Goal: Task Accomplishment & Management: Use online tool/utility

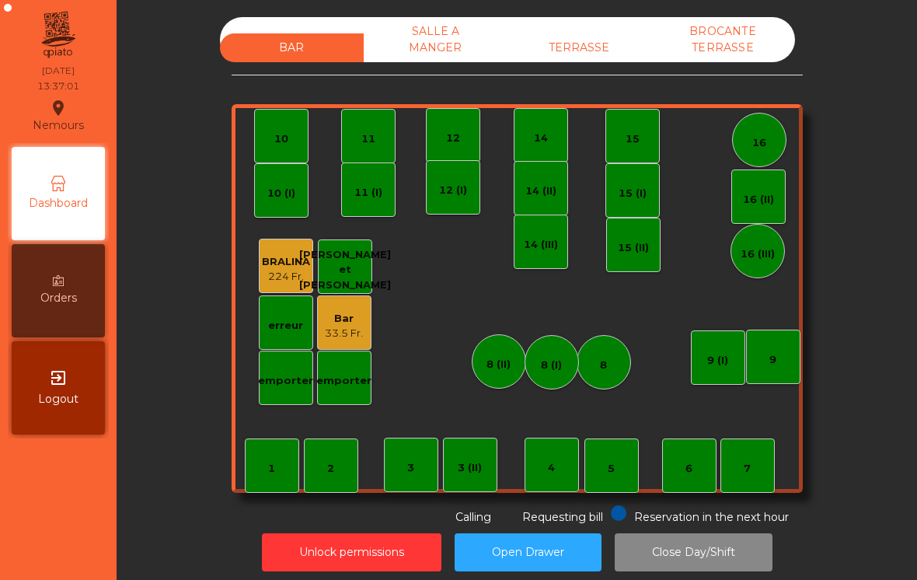
click at [571, 44] on div "TERRASSE" at bounding box center [579, 47] width 144 height 29
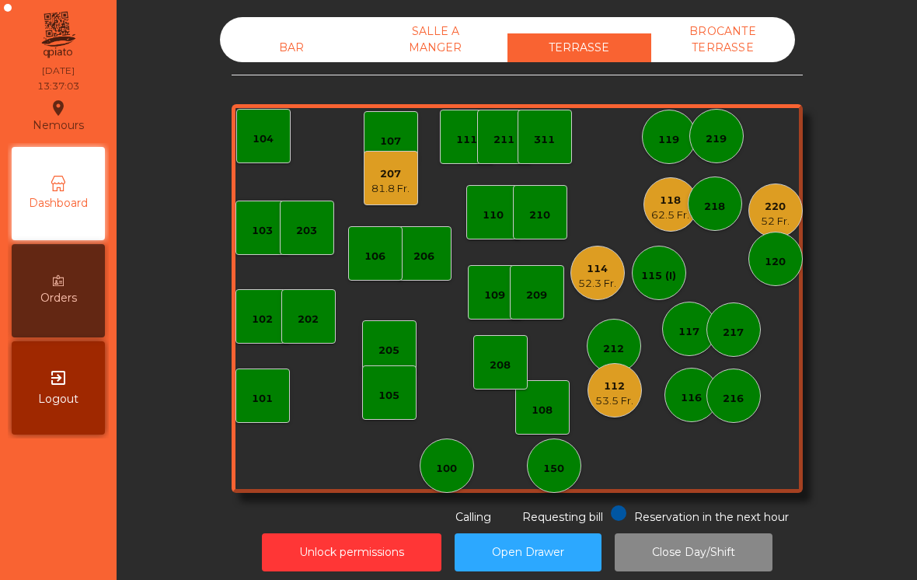
click at [772, 204] on div "220" at bounding box center [775, 207] width 29 height 16
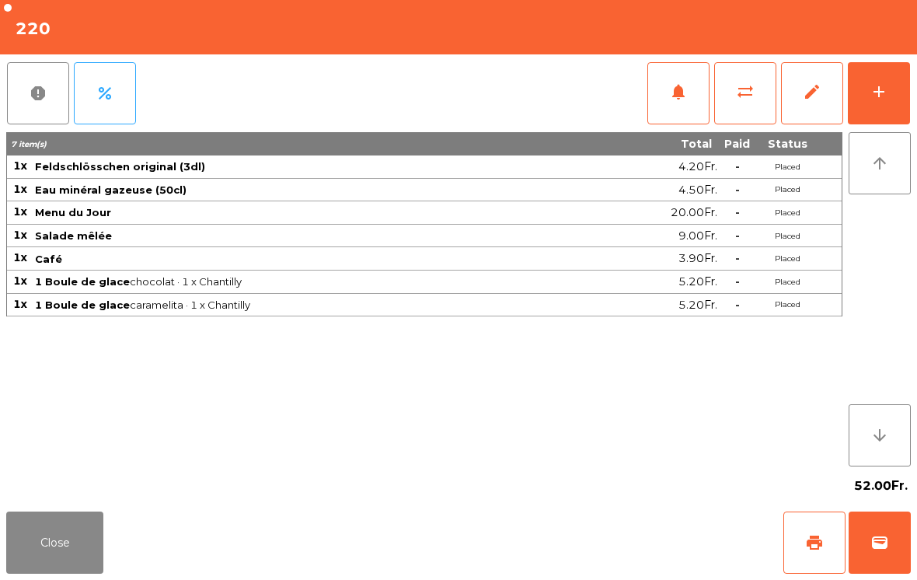
click at [812, 555] on button "print" at bounding box center [814, 542] width 62 height 62
click at [65, 545] on button "Close" at bounding box center [54, 542] width 97 height 62
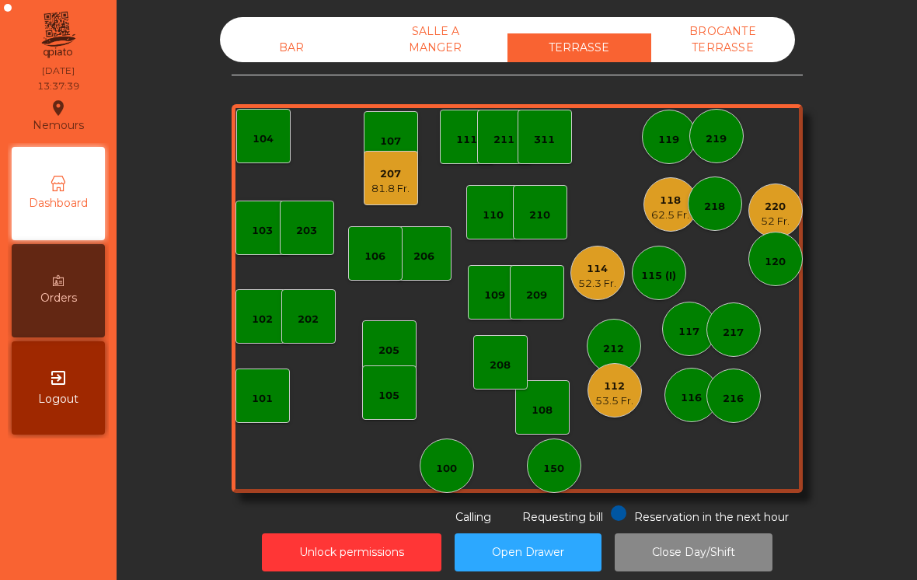
click at [792, 208] on div "220 52 Fr." at bounding box center [775, 210] width 54 height 54
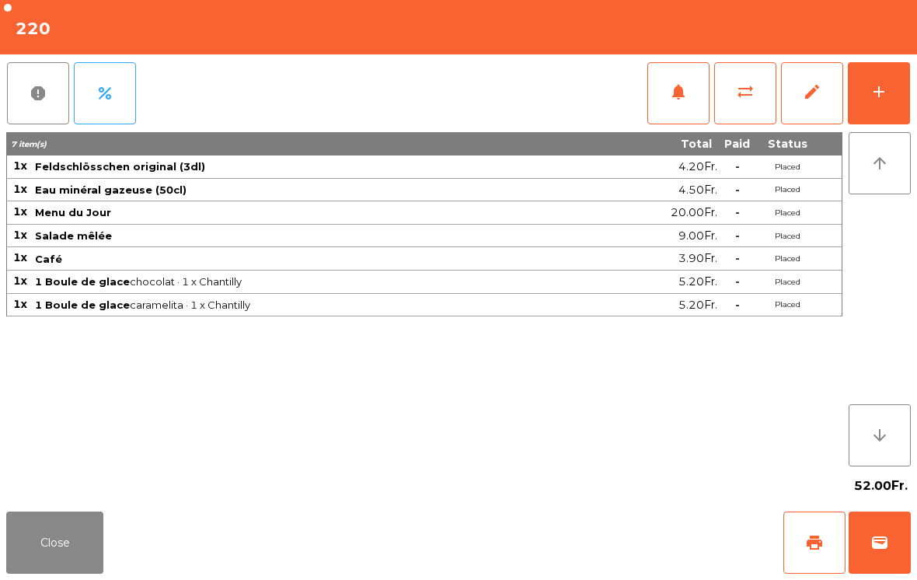
click at [20, 542] on button "Close" at bounding box center [54, 542] width 97 height 62
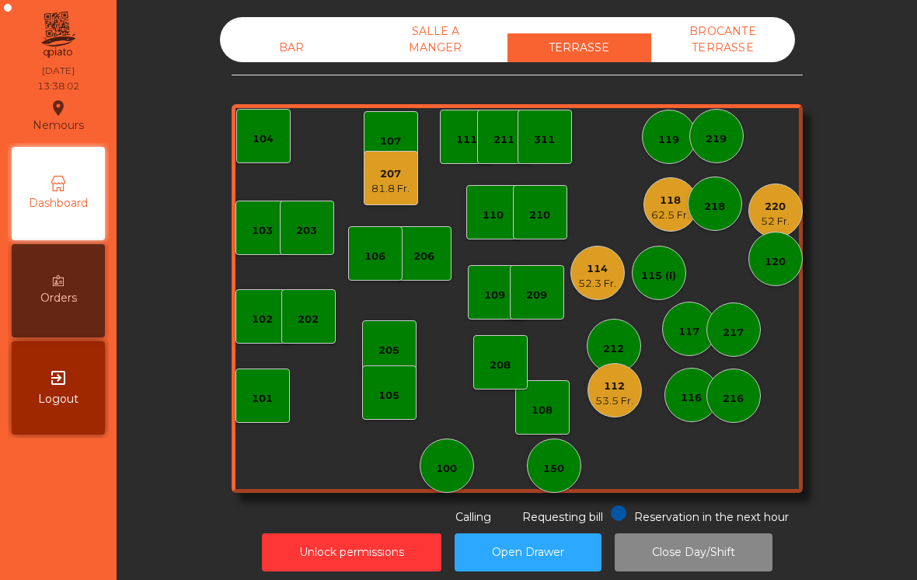
click at [759, 228] on div "220 52 Fr." at bounding box center [775, 210] width 54 height 54
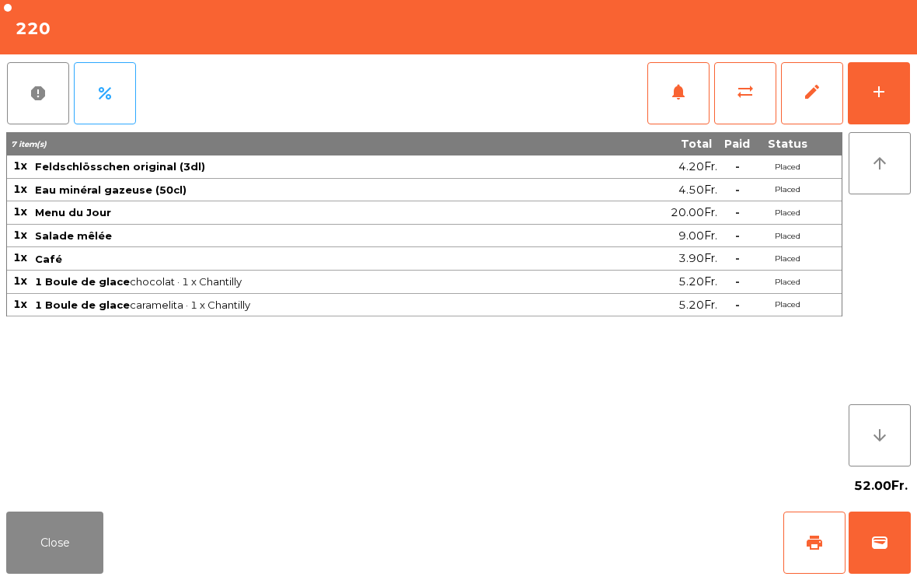
click at [78, 556] on button "Close" at bounding box center [54, 542] width 97 height 62
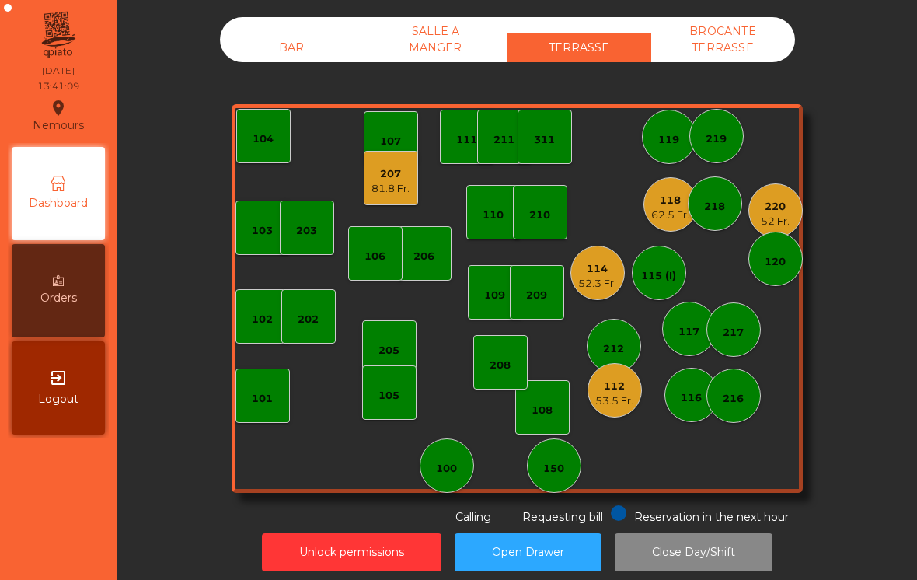
click at [775, 220] on div "52 Fr." at bounding box center [775, 222] width 29 height 16
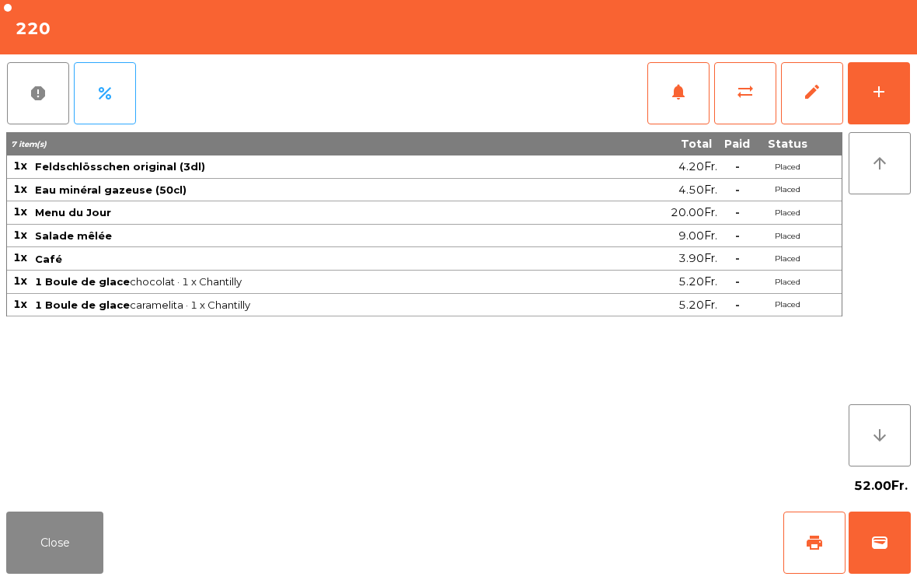
click at [857, 559] on button "wallet" at bounding box center [879, 542] width 62 height 62
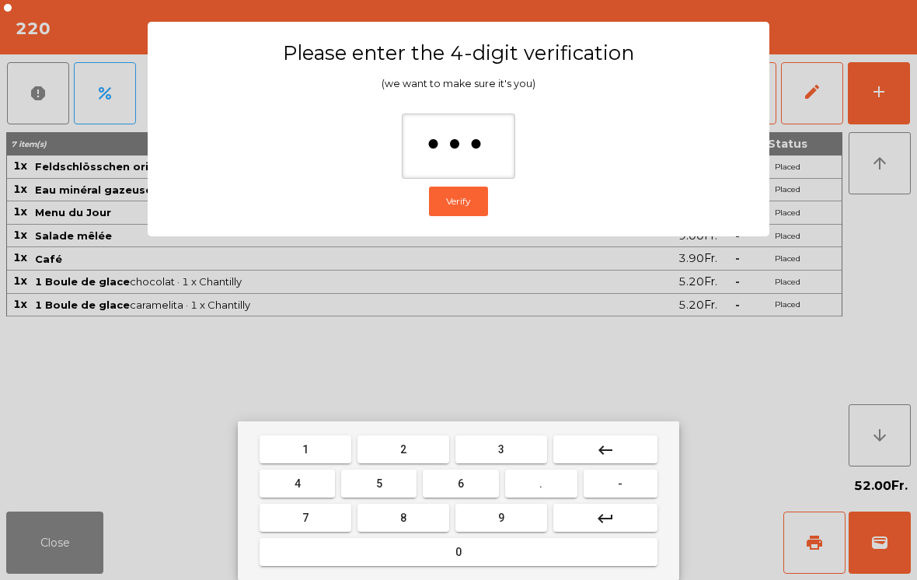
type input "****"
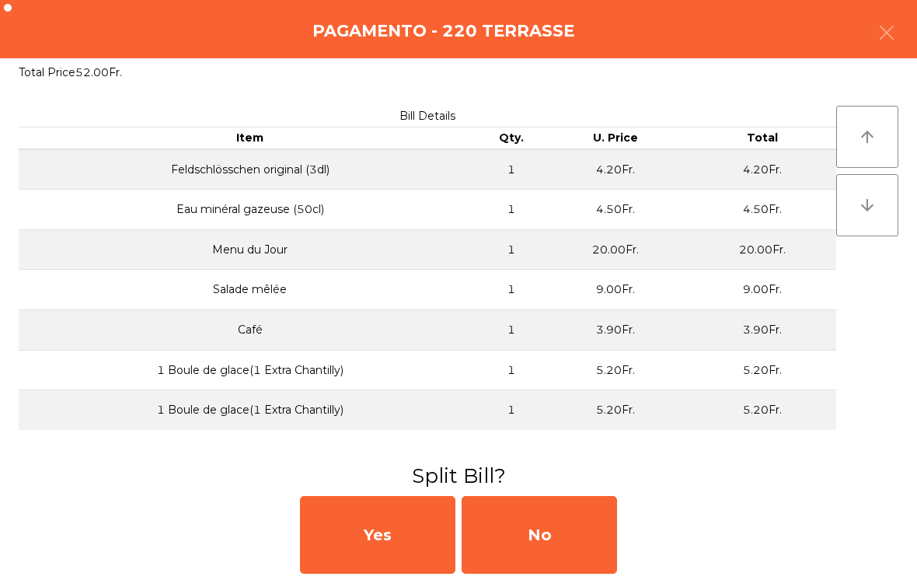
click at [592, 523] on div "No" at bounding box center [539, 535] width 155 height 78
click at [569, 532] on div "MB" at bounding box center [539, 535] width 155 height 78
click at [556, 524] on div "No" at bounding box center [539, 535] width 155 height 78
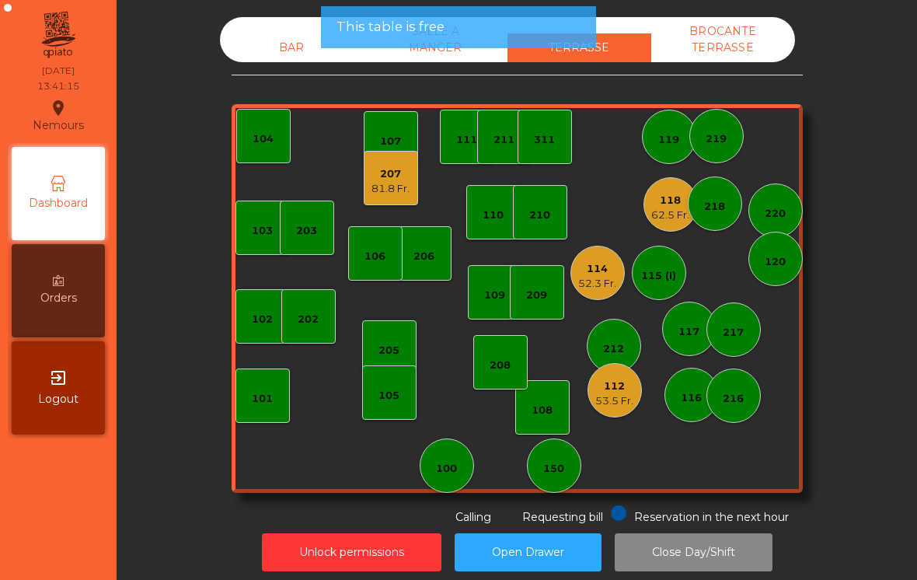
click at [396, 179] on div "207" at bounding box center [390, 174] width 38 height 16
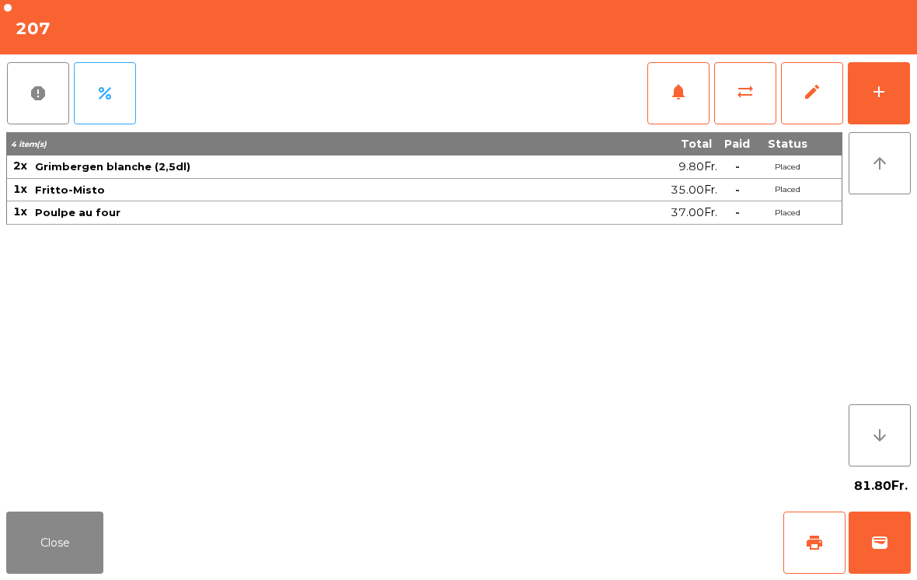
click at [81, 570] on button "Close" at bounding box center [54, 542] width 97 height 62
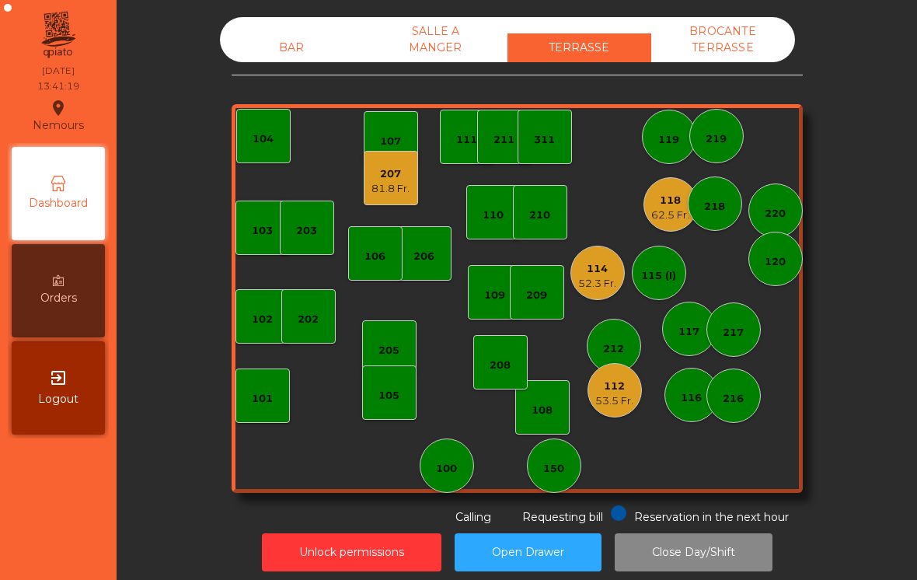
click at [669, 209] on div "62.5 Fr." at bounding box center [670, 215] width 38 height 16
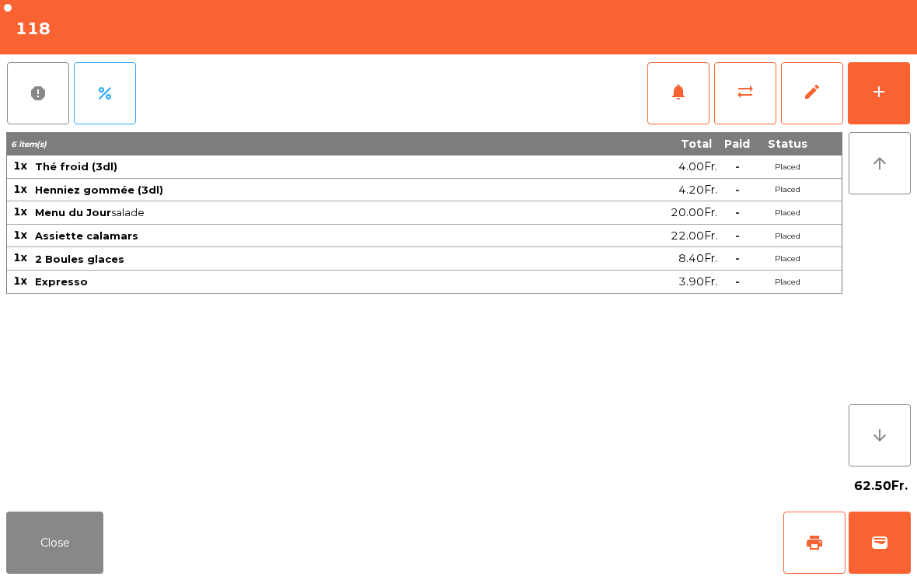
click at [876, 566] on button "wallet" at bounding box center [879, 542] width 62 height 62
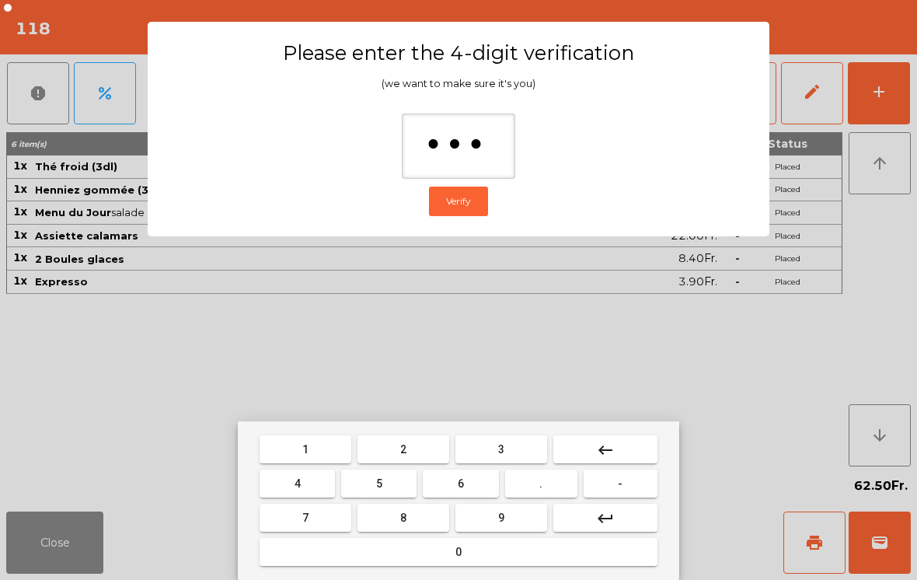
type input "****"
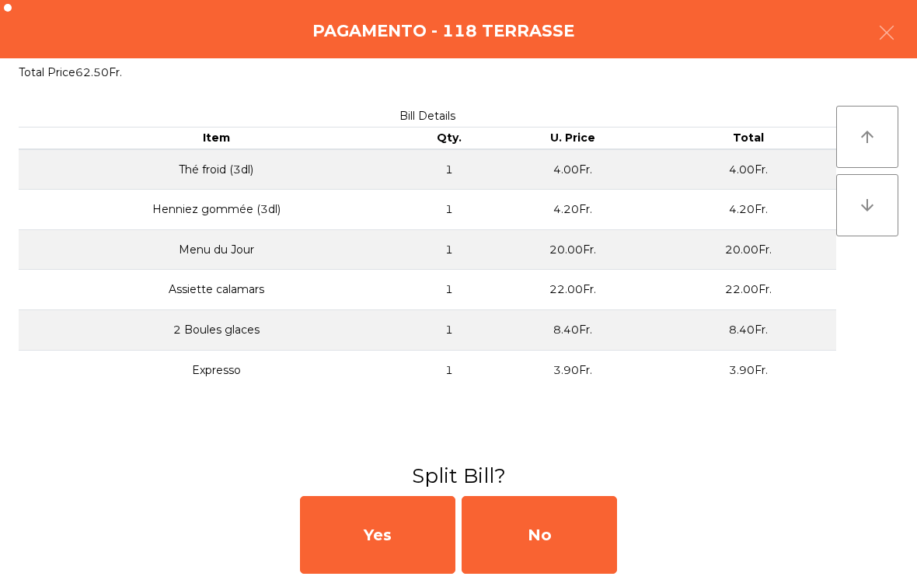
click at [521, 537] on div "No" at bounding box center [539, 535] width 155 height 78
click at [521, 536] on div "MB" at bounding box center [539, 535] width 155 height 78
click at [547, 528] on div "No" at bounding box center [539, 535] width 155 height 78
click at [560, 525] on div "No" at bounding box center [539, 535] width 155 height 78
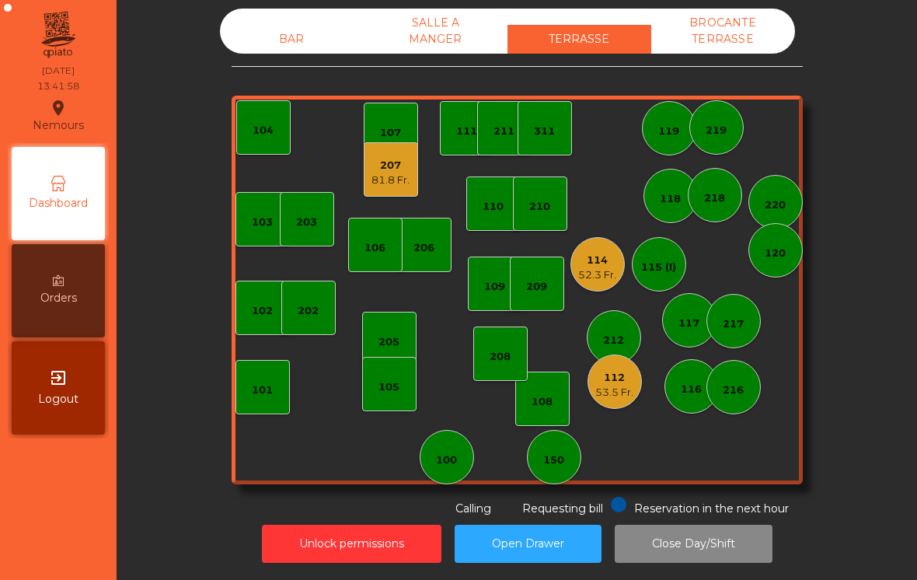
scroll to position [8, 0]
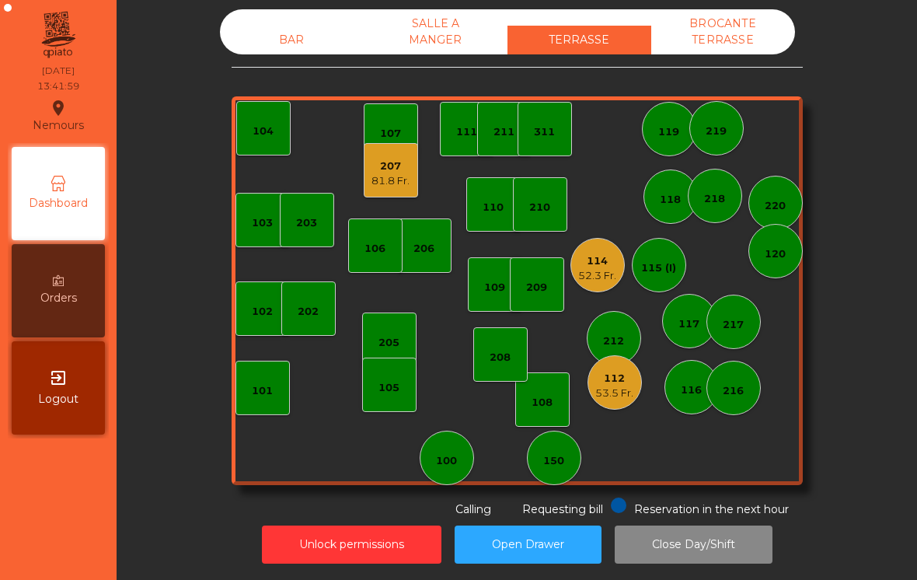
click at [634, 367] on div "112 53.5 Fr." at bounding box center [614, 382] width 54 height 54
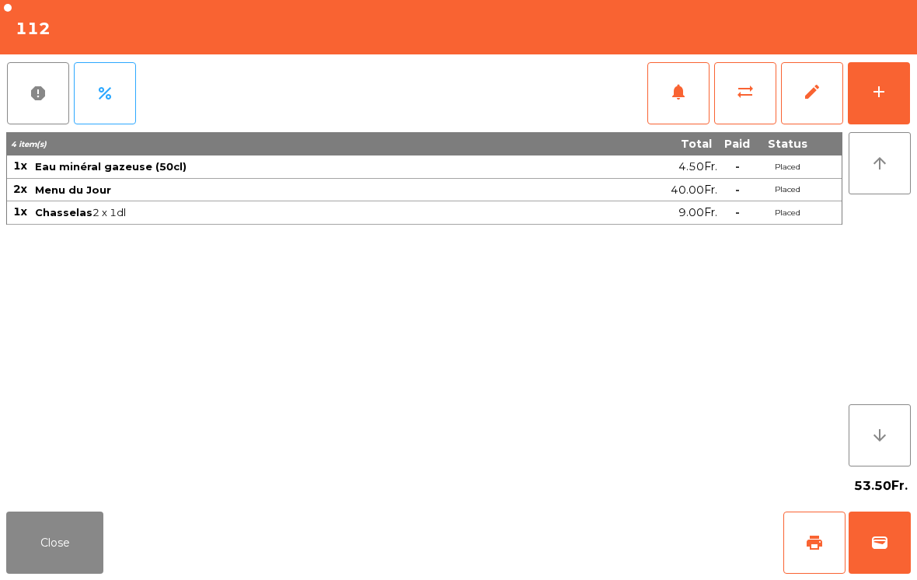
click at [886, 540] on span "wallet" at bounding box center [879, 542] width 19 height 19
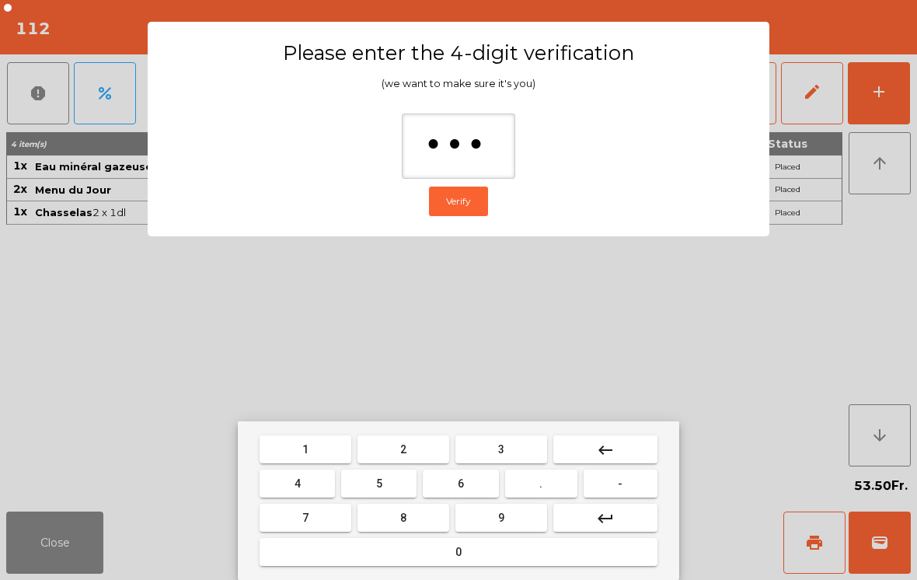
type input "****"
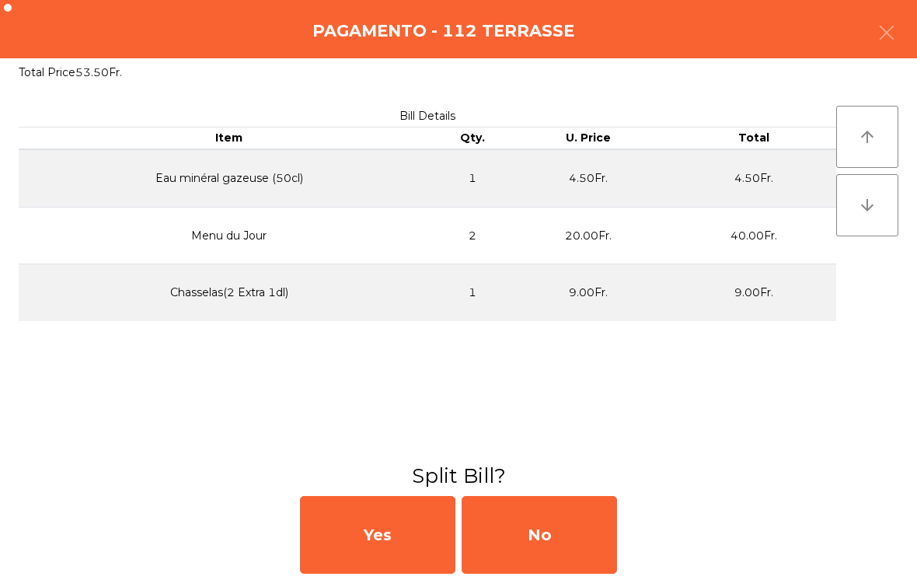
click at [549, 526] on div "No" at bounding box center [539, 535] width 155 height 78
click at [573, 544] on div "No" at bounding box center [539, 535] width 155 height 78
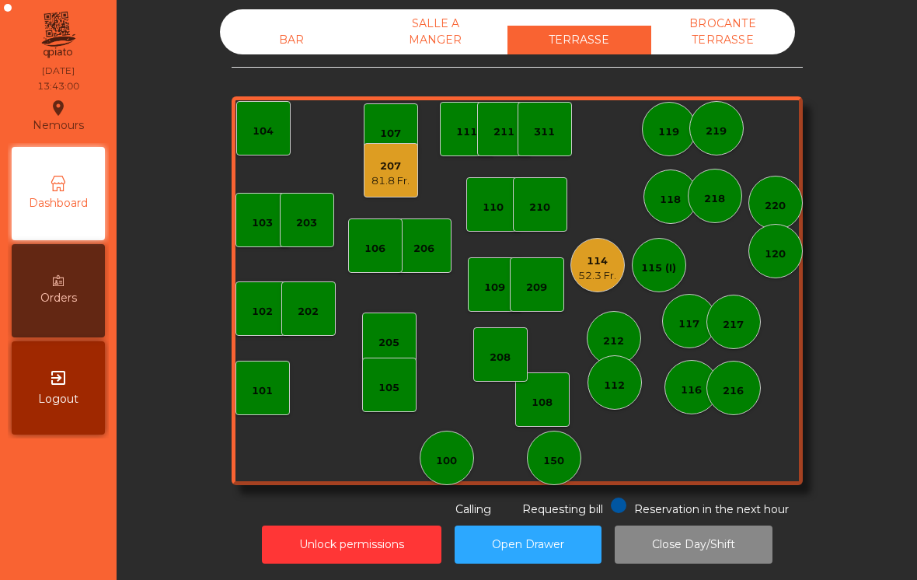
click at [266, 35] on div "BAR" at bounding box center [292, 40] width 144 height 29
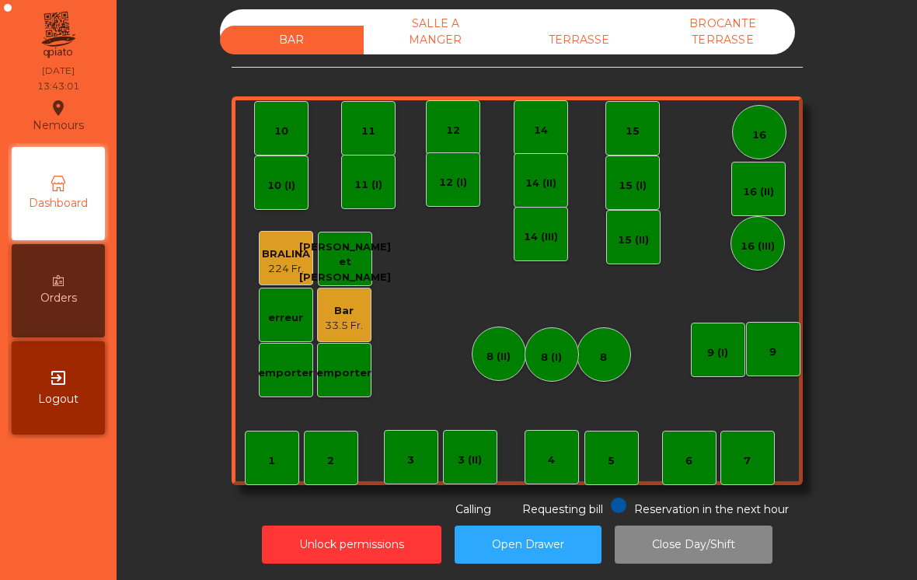
click at [747, 467] on div "7" at bounding box center [747, 461] width 7 height 16
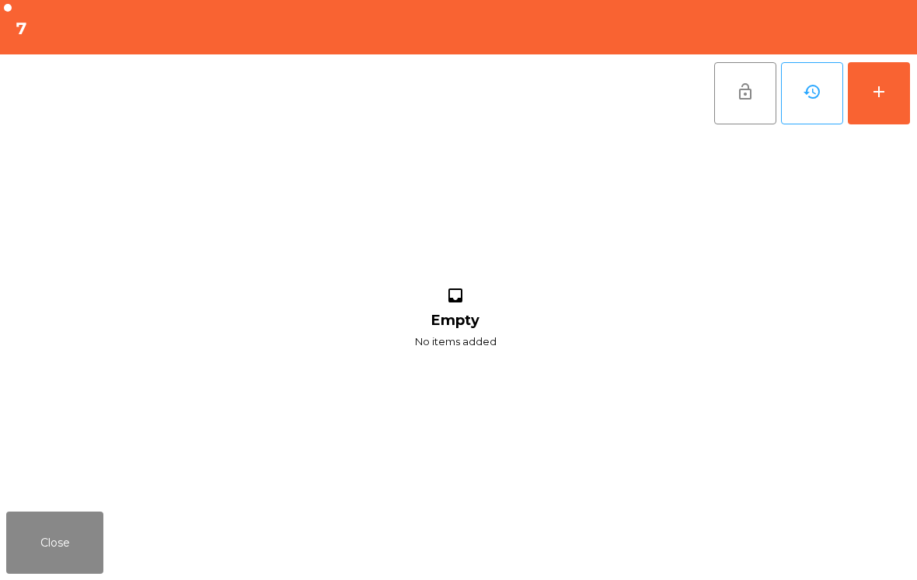
click at [869, 106] on button "add" at bounding box center [879, 93] width 62 height 62
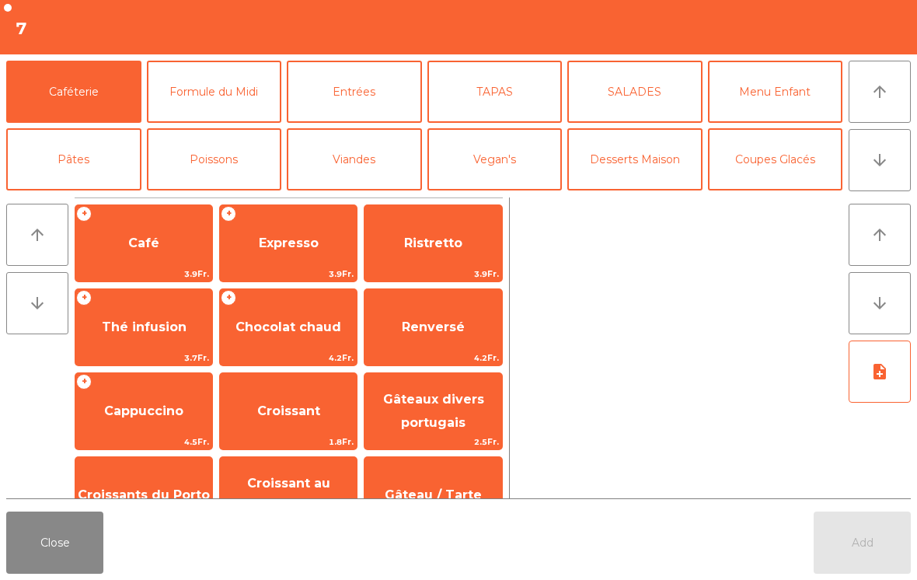
click at [759, 169] on button "Coupes Glacés" at bounding box center [775, 159] width 135 height 62
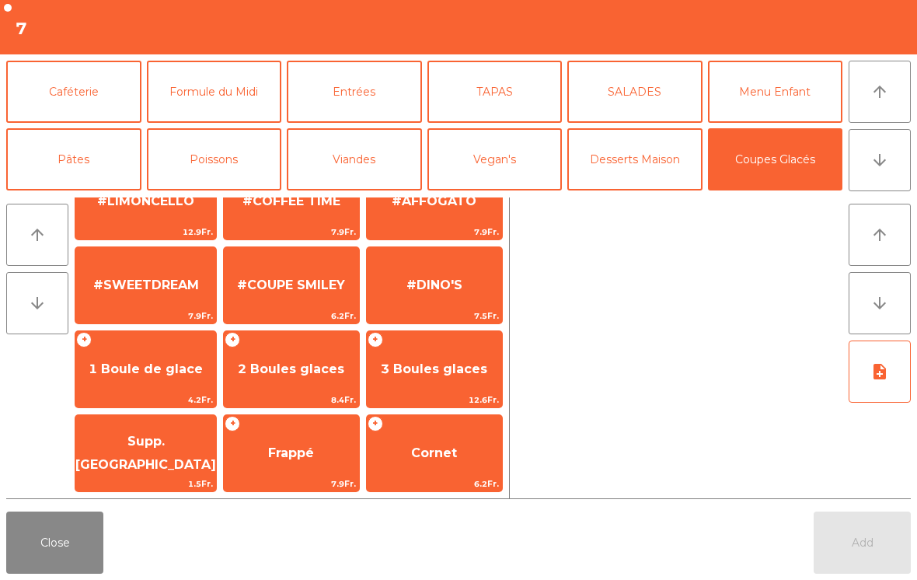
scroll to position [294, 0]
click at [269, 376] on span "2 Boules glaces" at bounding box center [291, 368] width 106 height 15
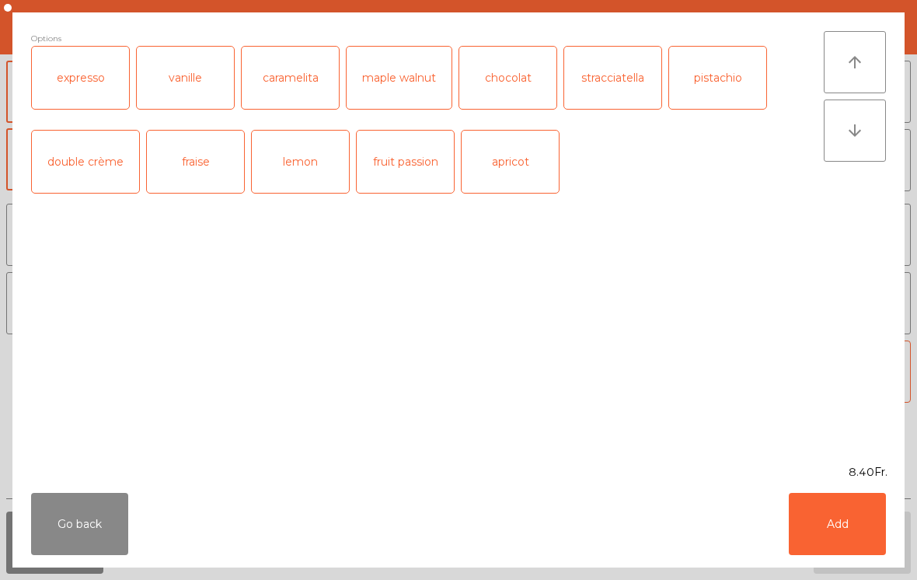
click at [830, 534] on button "Add" at bounding box center [837, 524] width 97 height 62
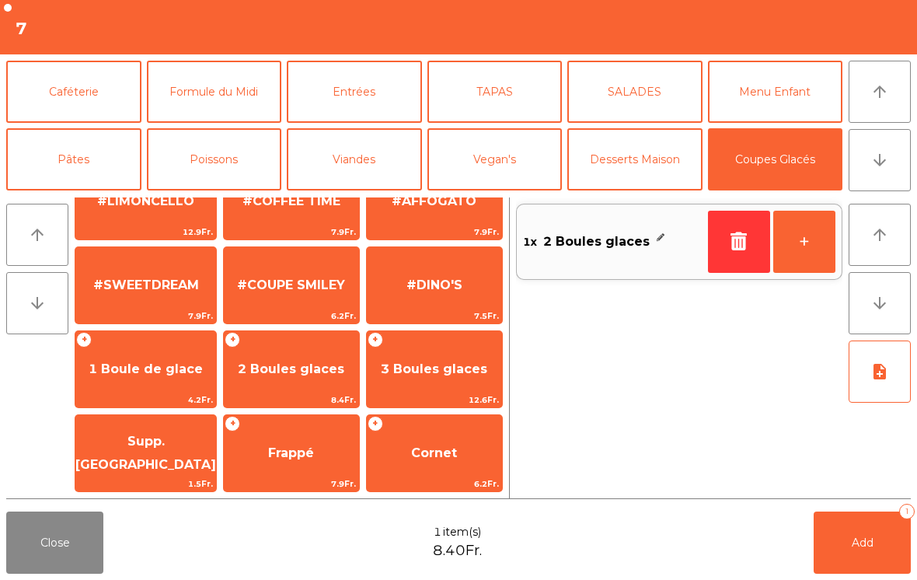
click at [799, 252] on button "+" at bounding box center [804, 242] width 62 height 62
click at [814, 258] on button "+" at bounding box center [804, 242] width 62 height 62
click at [124, 455] on span "Supp. [GEOGRAPHIC_DATA]" at bounding box center [145, 453] width 141 height 38
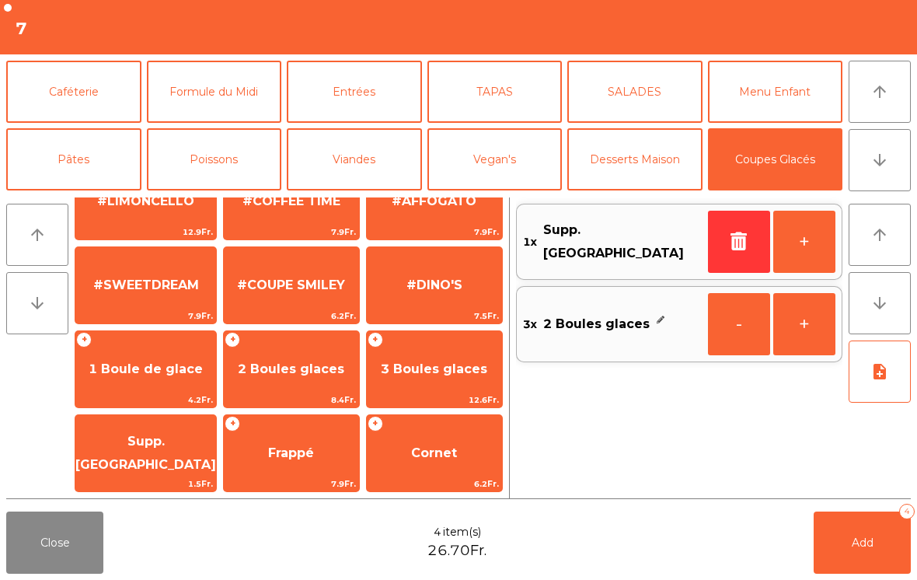
click at [870, 540] on span "Add" at bounding box center [863, 542] width 22 height 14
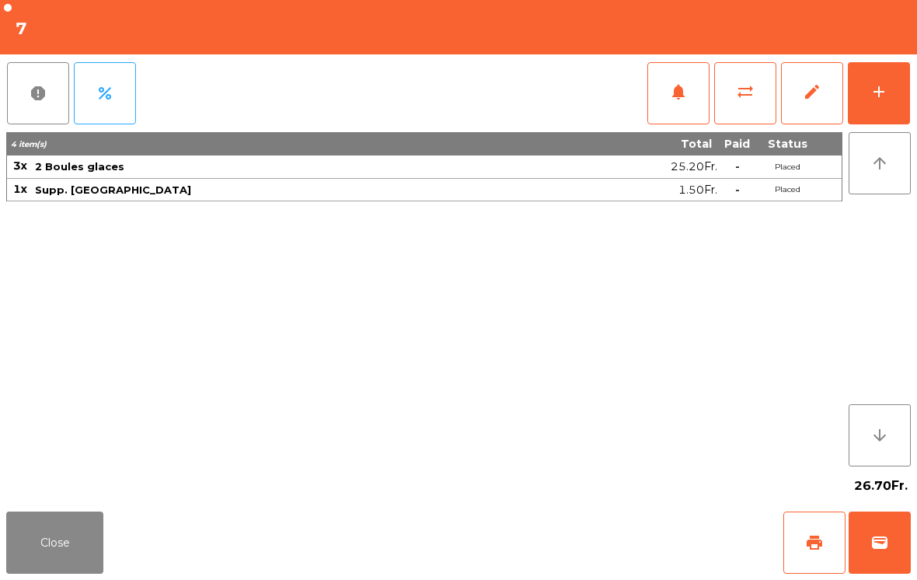
click at [35, 573] on button "Close" at bounding box center [54, 542] width 97 height 62
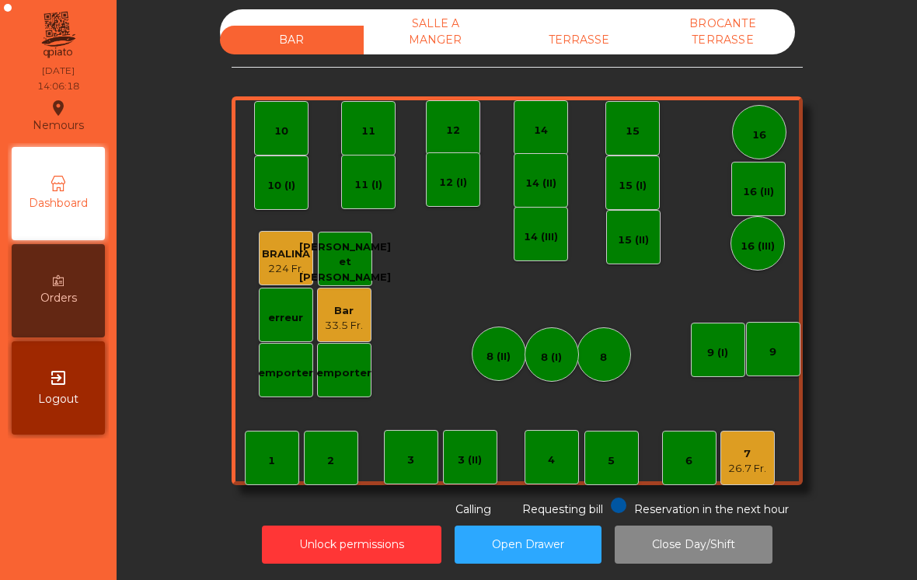
click at [768, 444] on div "7 26.7 Fr." at bounding box center [747, 457] width 54 height 54
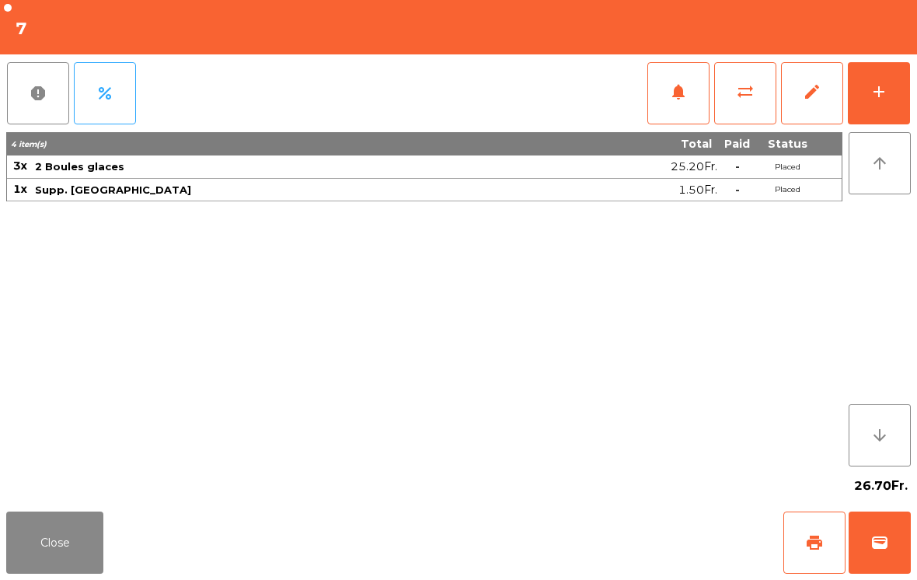
click at [70, 571] on button "Close" at bounding box center [54, 542] width 97 height 62
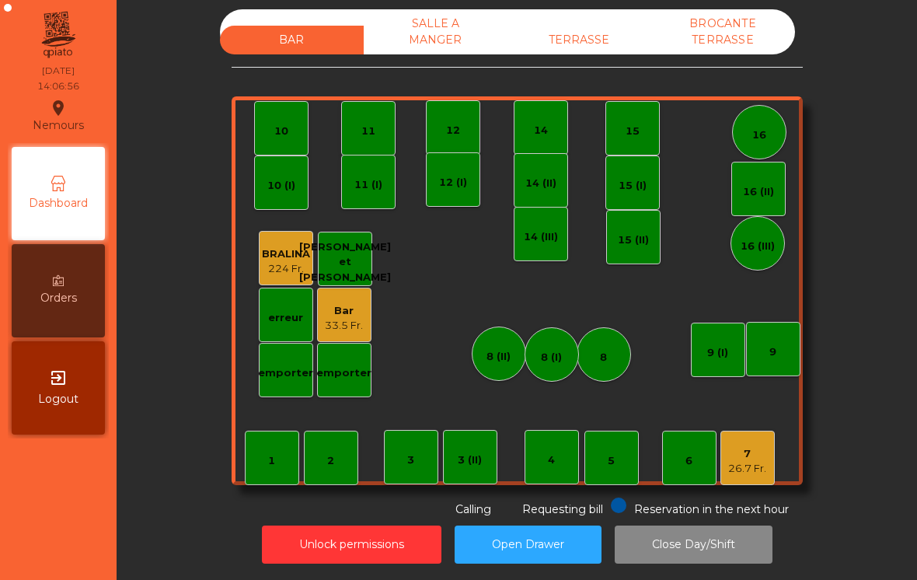
click at [733, 455] on div "7" at bounding box center [747, 454] width 38 height 16
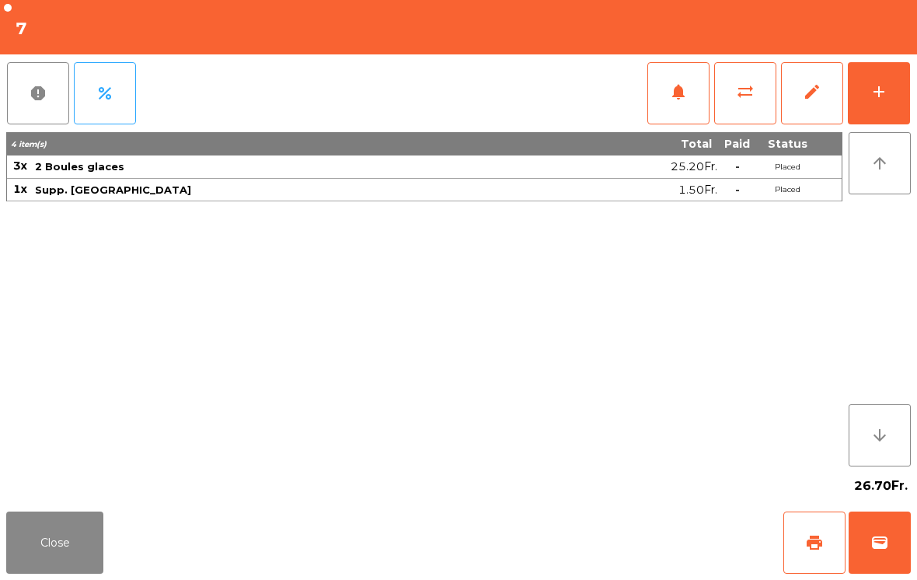
click at [878, 87] on div "add" at bounding box center [878, 91] width 19 height 19
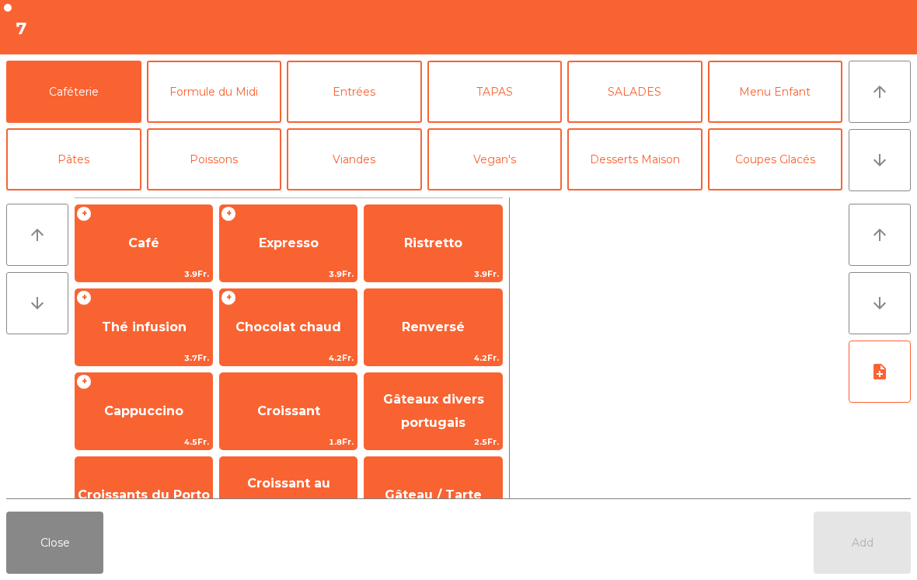
click at [364, 92] on button "Entrées" at bounding box center [354, 92] width 135 height 62
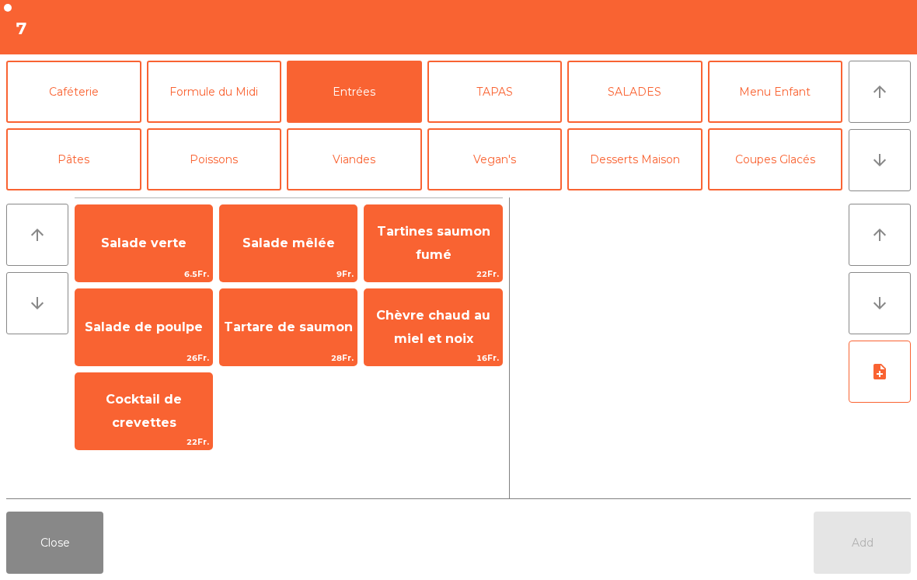
click at [301, 239] on span "Salade mêlée" at bounding box center [288, 242] width 92 height 15
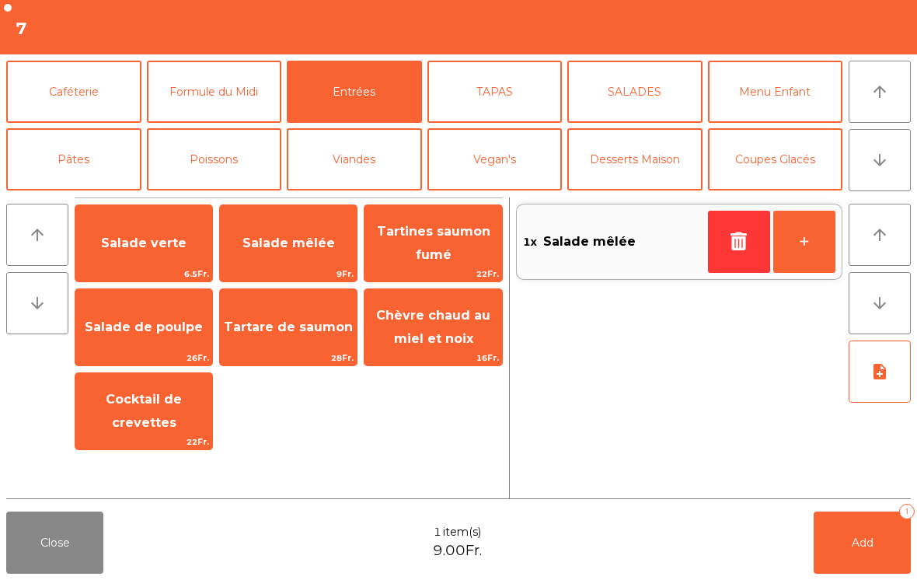
click at [301, 238] on span "Salade mêlée" at bounding box center [288, 242] width 92 height 15
click at [289, 252] on span "Salade mêlée" at bounding box center [288, 243] width 137 height 42
click at [504, 99] on button "TAPAS" at bounding box center [494, 92] width 135 height 62
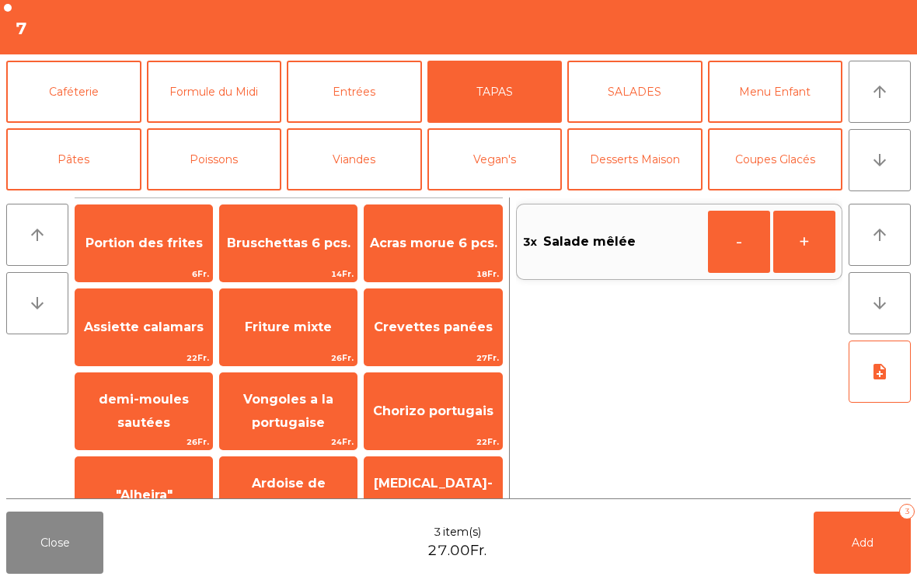
click at [141, 239] on span "Portion des frites" at bounding box center [143, 242] width 117 height 15
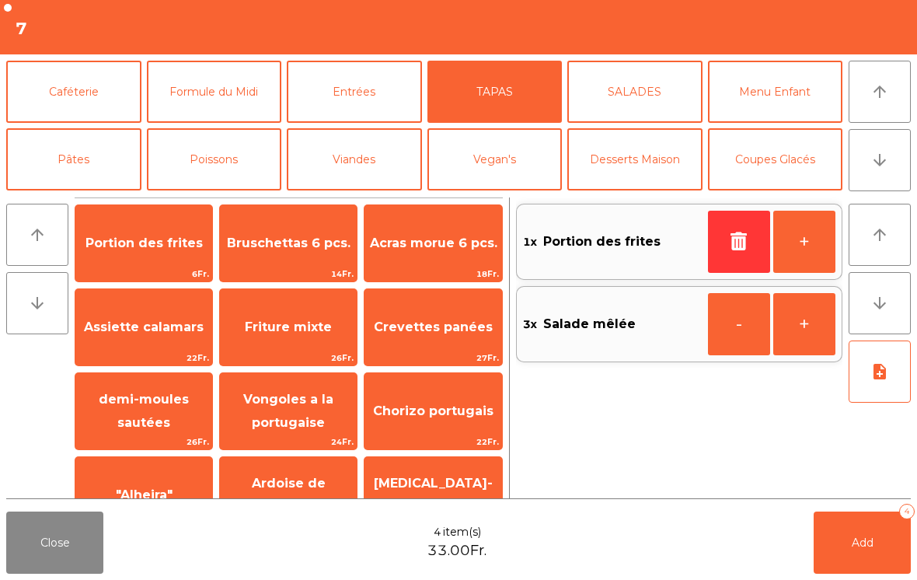
click at [139, 271] on span "6Fr." at bounding box center [143, 273] width 137 height 15
click at [139, 264] on div "Portion des frites 6Fr." at bounding box center [144, 243] width 138 height 78
click at [132, 270] on span "6Fr." at bounding box center [143, 273] width 137 height 15
click at [850, 548] on button "Add 7" at bounding box center [861, 542] width 97 height 62
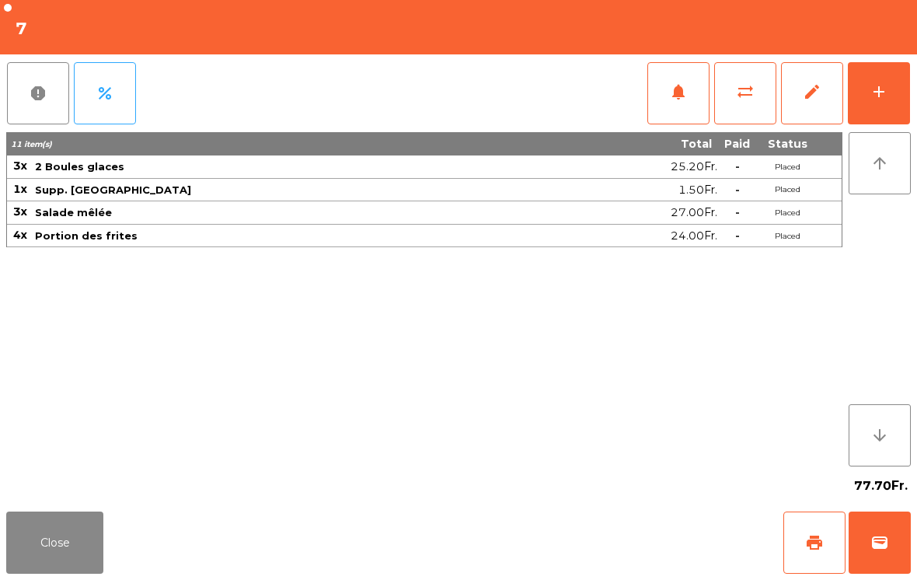
click at [813, 538] on span "print" at bounding box center [814, 542] width 19 height 19
click at [21, 527] on button "Close" at bounding box center [54, 542] width 97 height 62
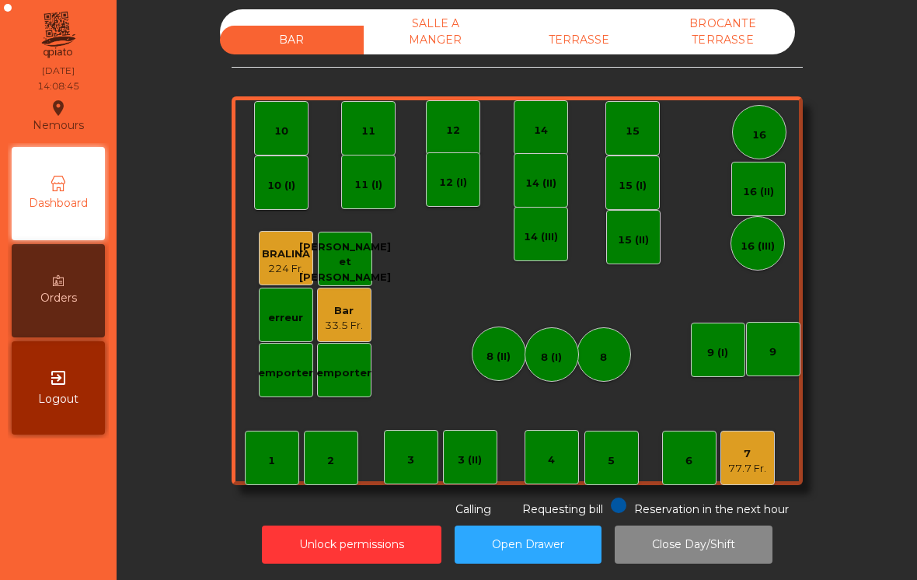
click at [639, 35] on div "TERRASSE" at bounding box center [579, 40] width 144 height 29
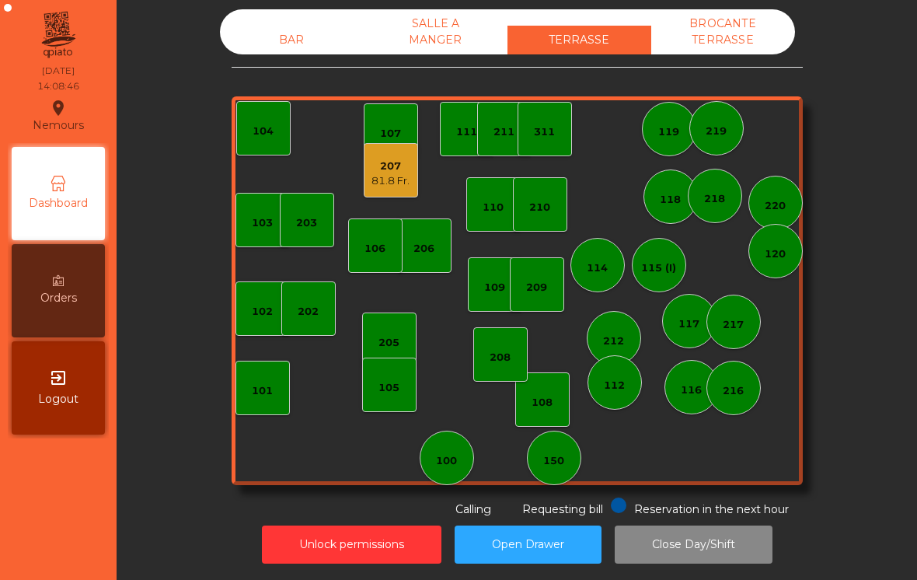
click at [385, 172] on div "207" at bounding box center [390, 166] width 38 height 16
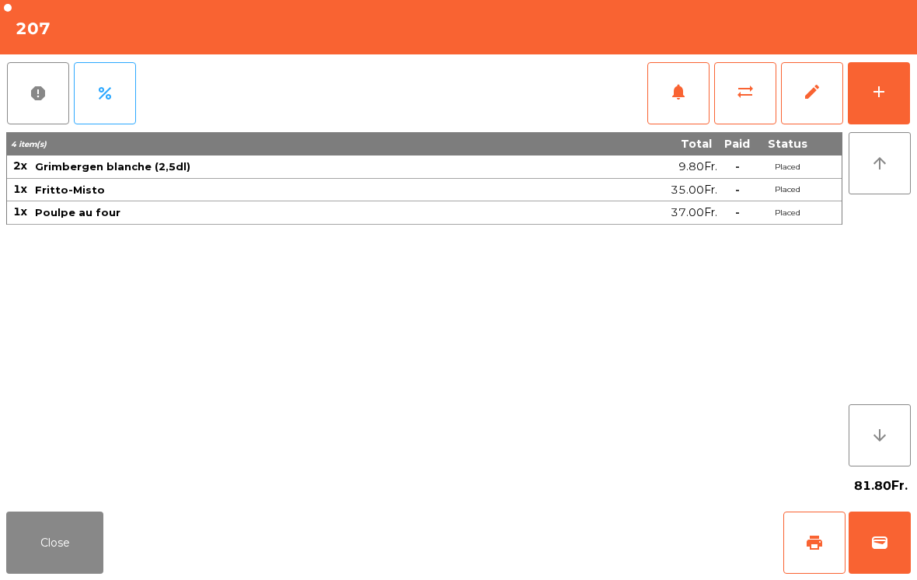
click at [17, 571] on button "Close" at bounding box center [54, 542] width 97 height 62
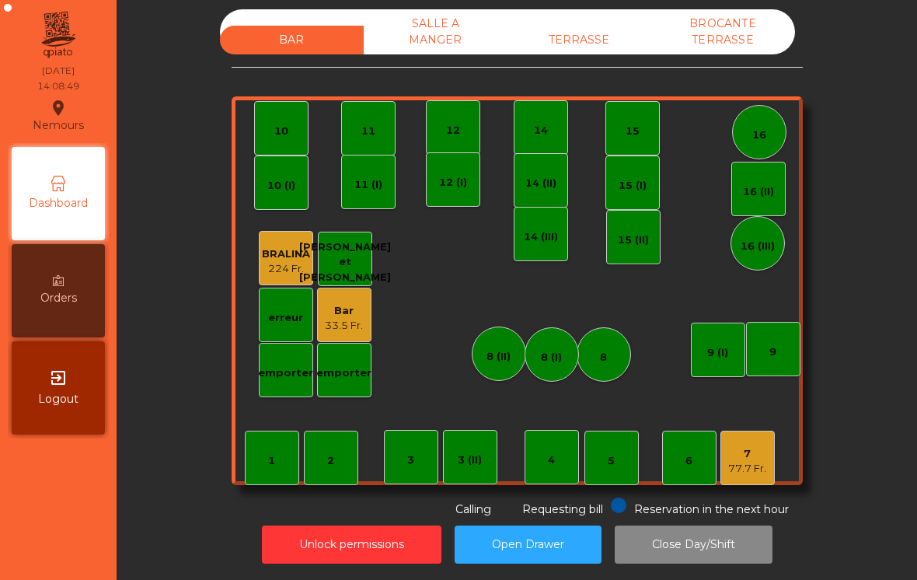
click at [762, 458] on div "7" at bounding box center [747, 454] width 38 height 16
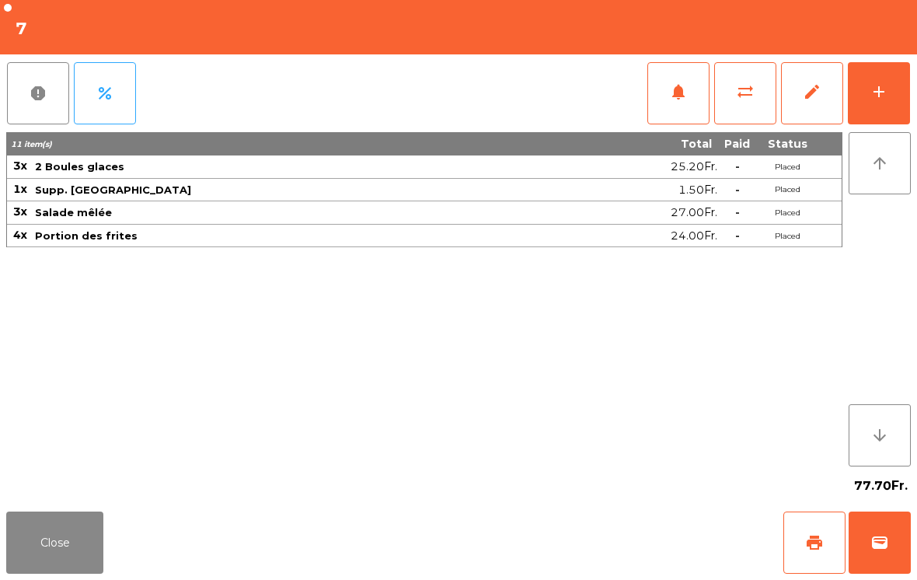
click at [876, 106] on button "add" at bounding box center [879, 93] width 62 height 62
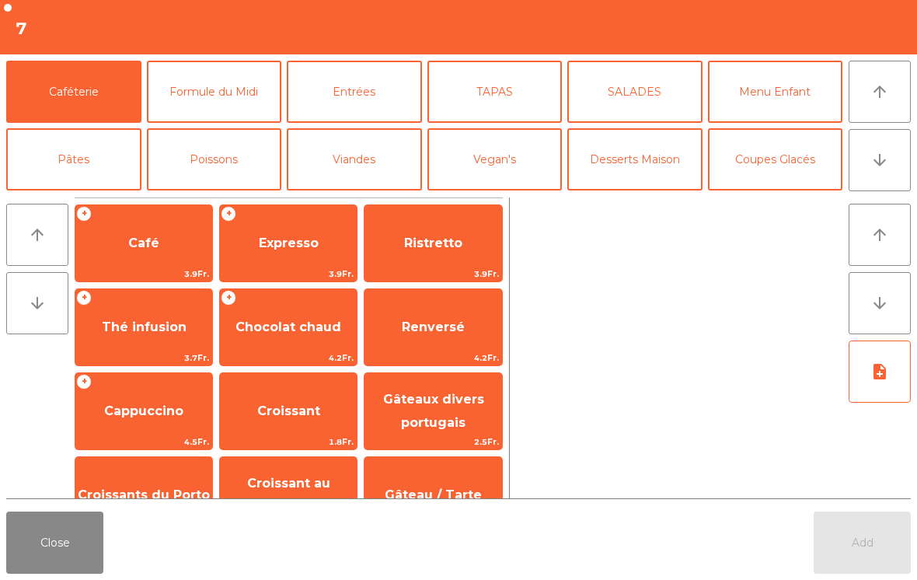
click at [152, 250] on span "Café" at bounding box center [143, 242] width 31 height 15
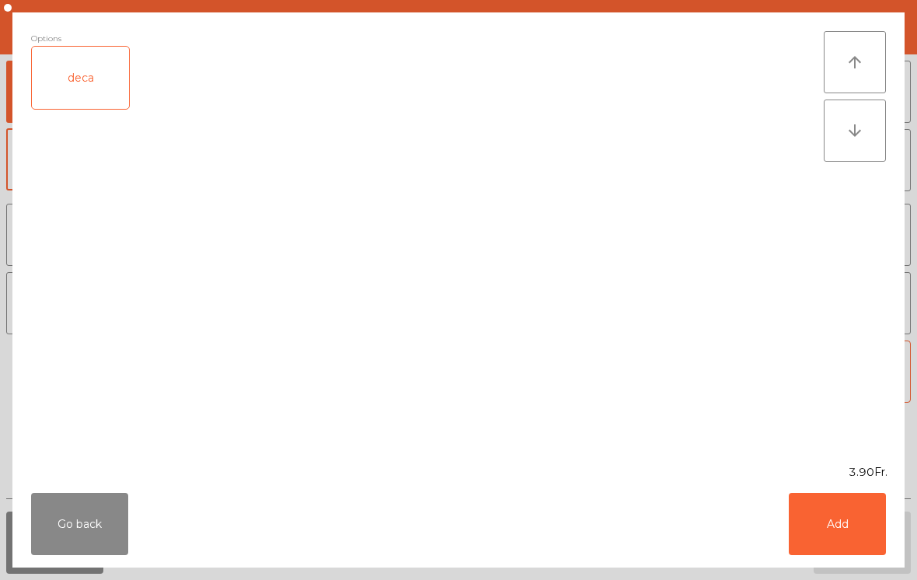
click at [827, 521] on button "Add" at bounding box center [837, 524] width 97 height 62
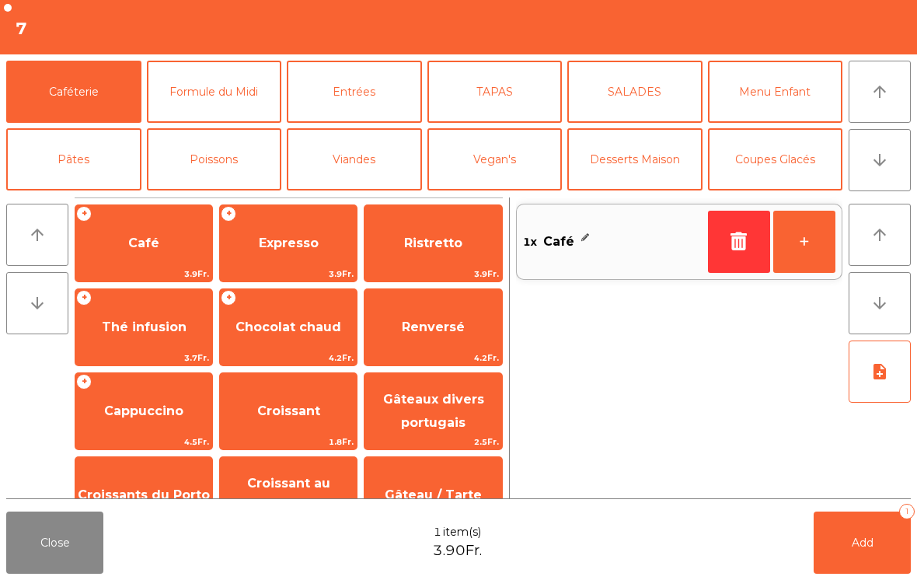
click at [813, 238] on button "+" at bounding box center [804, 242] width 62 height 62
click at [280, 229] on span "Expresso" at bounding box center [288, 243] width 137 height 42
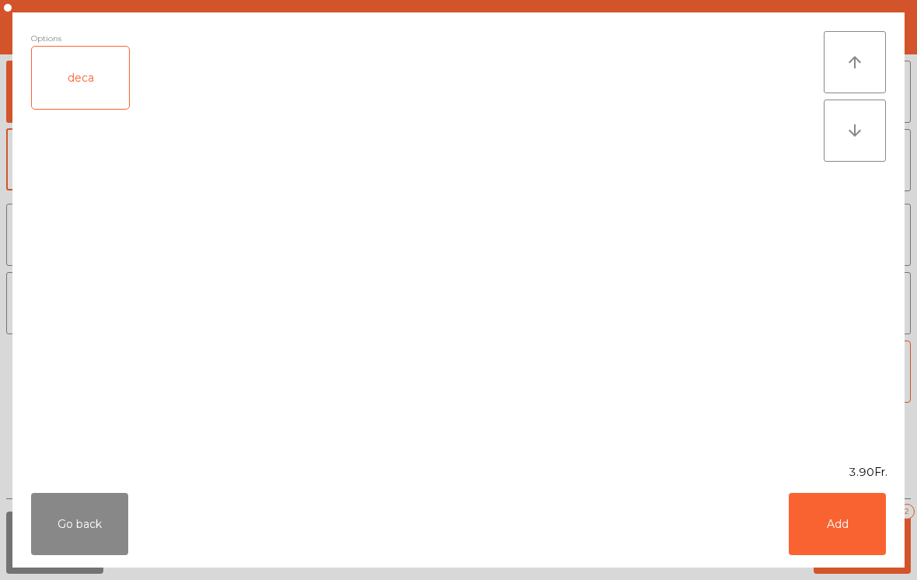
click at [841, 528] on button "Add" at bounding box center [837, 524] width 97 height 62
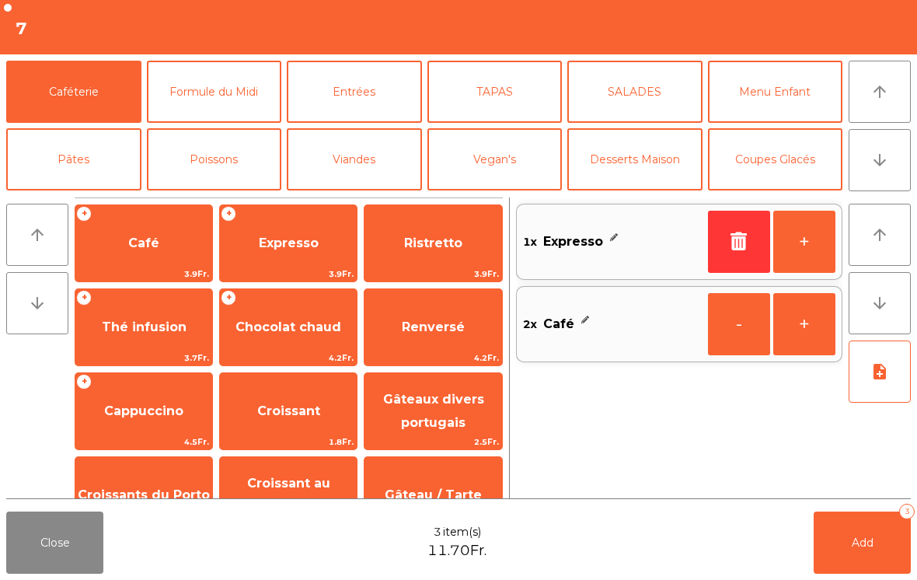
click at [862, 545] on span "Add" at bounding box center [863, 542] width 22 height 14
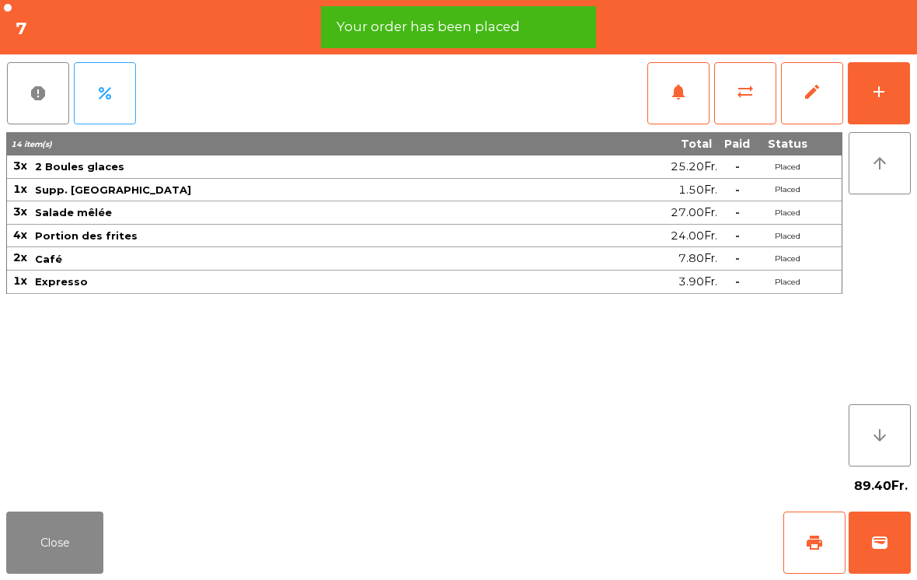
click at [820, 549] on span "print" at bounding box center [814, 542] width 19 height 19
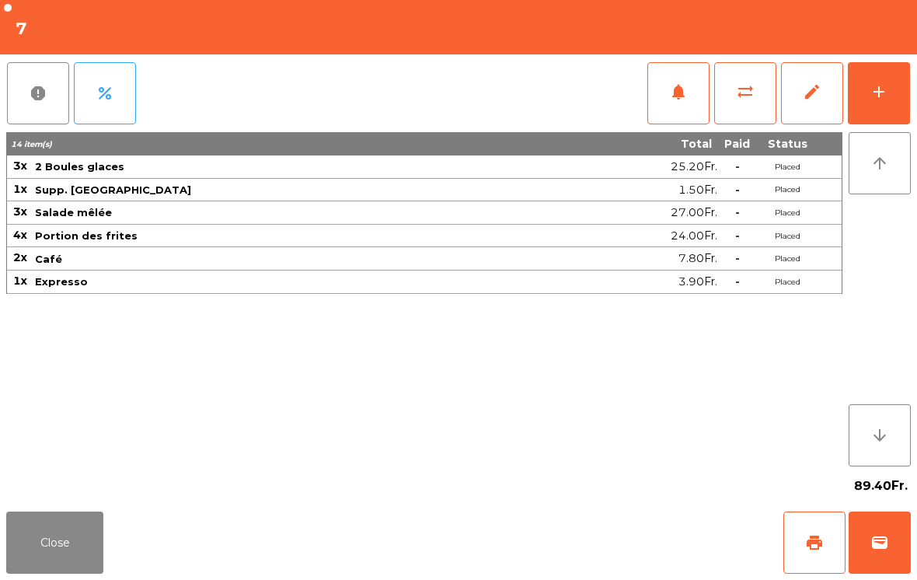
click at [57, 521] on button "Close" at bounding box center [54, 542] width 97 height 62
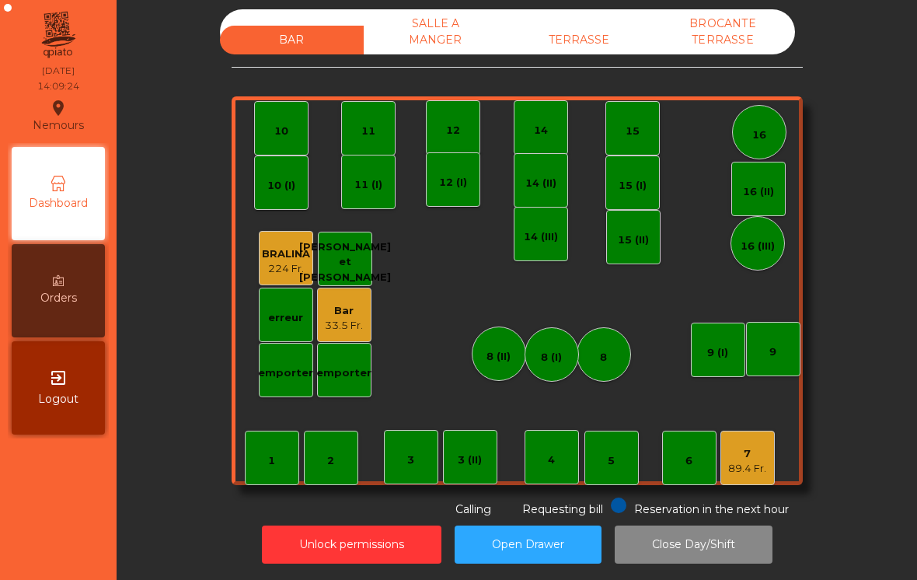
click at [563, 68] on div "BAR SALLE A MANGER TERRASSE BROCANTE TERRASSE 1 2 3 4 5 6 7 89.4 Fr. 8 9 10 11 …" at bounding box center [517, 263] width 571 height 508
click at [601, 37] on div "TERRASSE" at bounding box center [579, 40] width 144 height 29
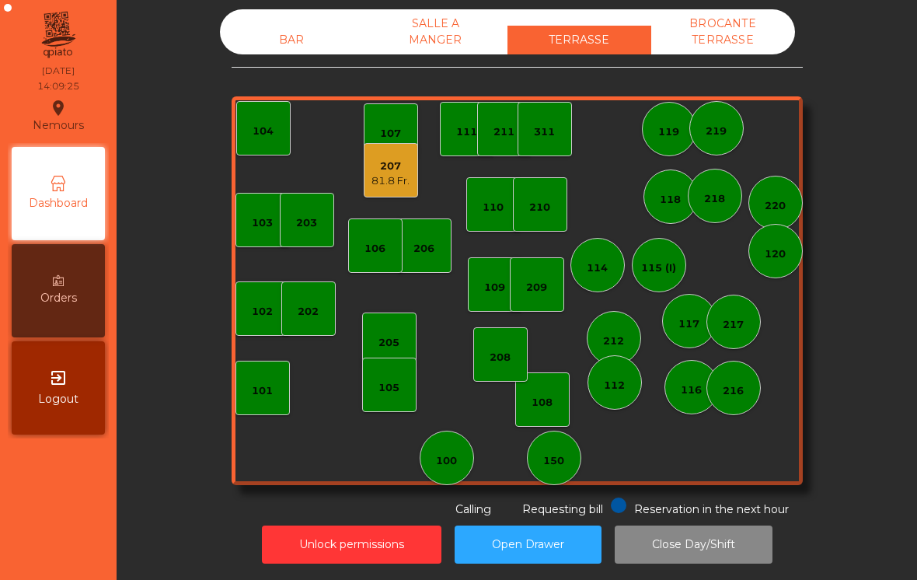
click at [386, 155] on div "207 81.8 Fr." at bounding box center [390, 170] width 38 height 37
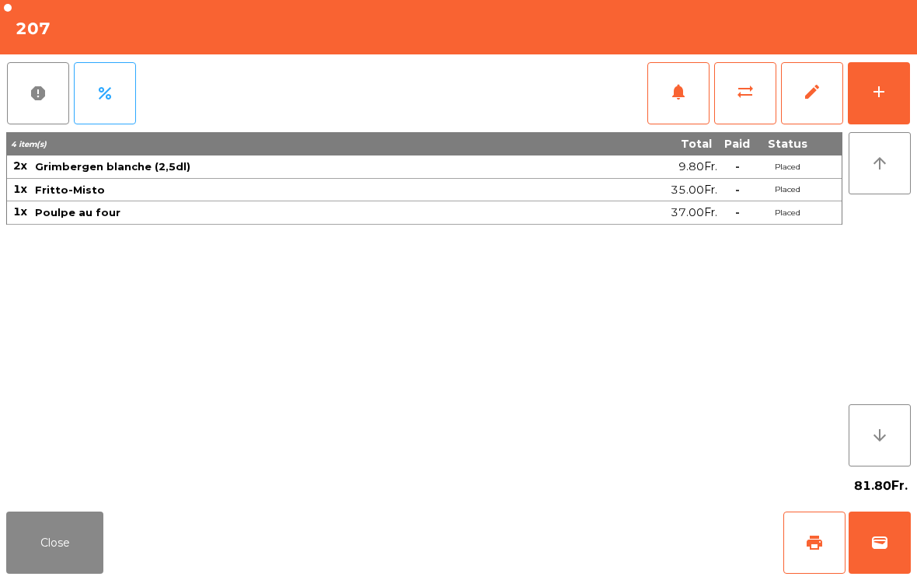
click at [874, 86] on div "add" at bounding box center [878, 91] width 19 height 19
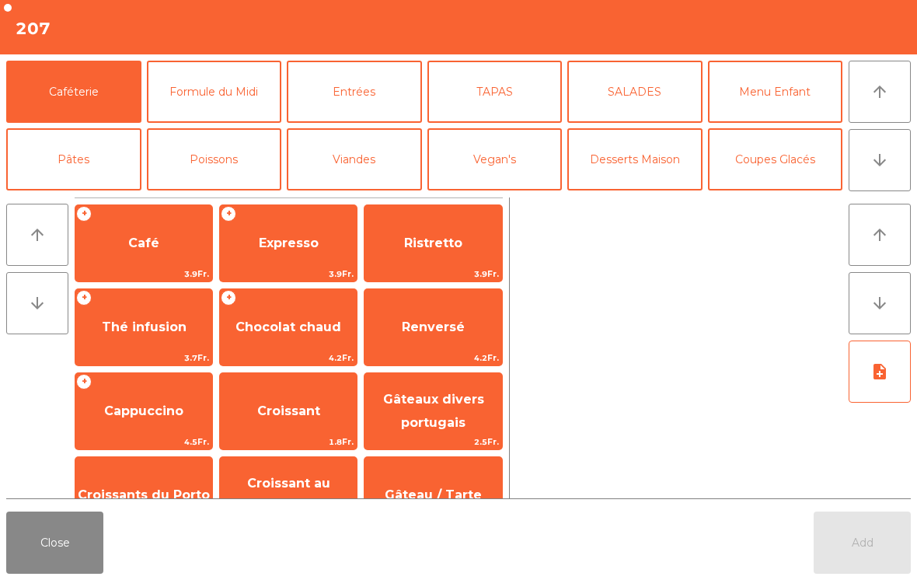
click at [270, 262] on span "Expresso" at bounding box center [288, 243] width 137 height 42
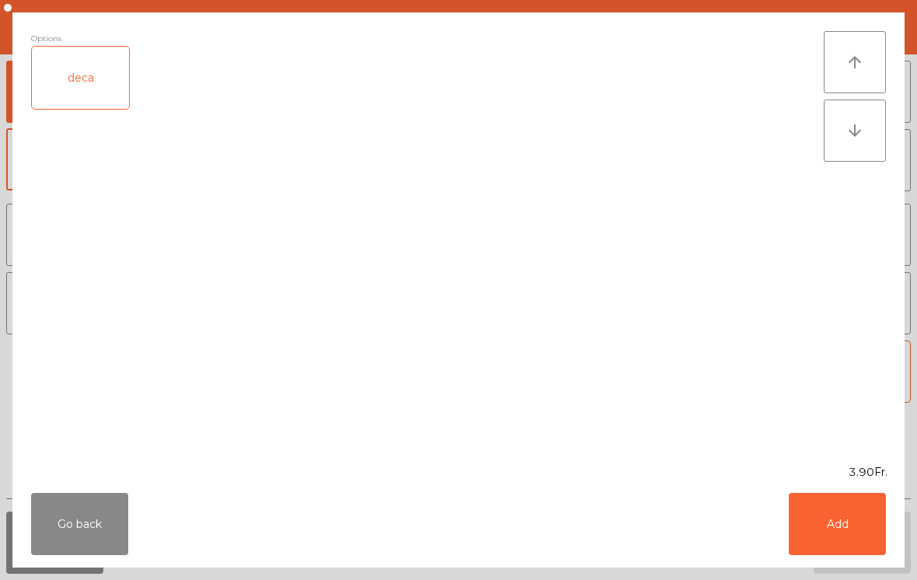
click at [806, 524] on button "Add" at bounding box center [837, 524] width 97 height 62
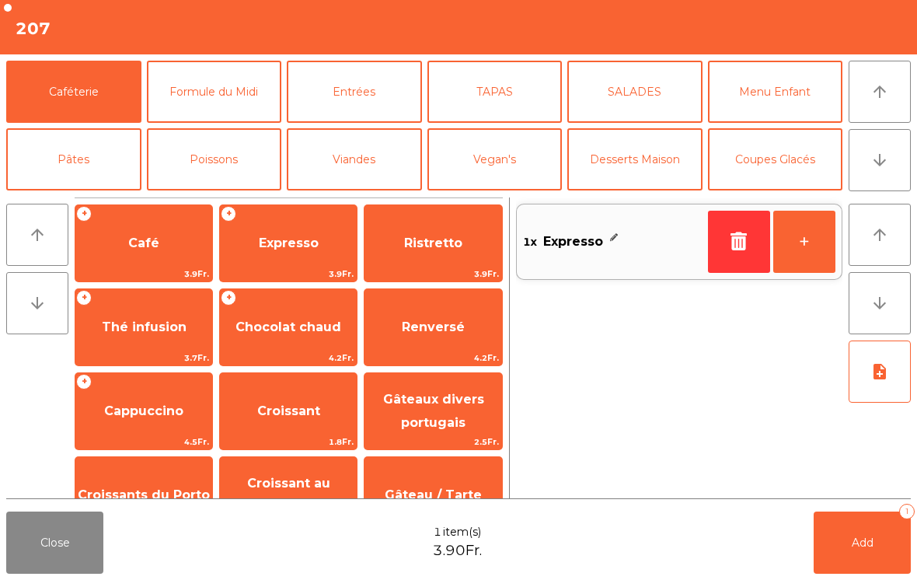
click at [816, 248] on button "+" at bounding box center [804, 242] width 62 height 62
click at [861, 557] on button "Add 2" at bounding box center [861, 542] width 97 height 62
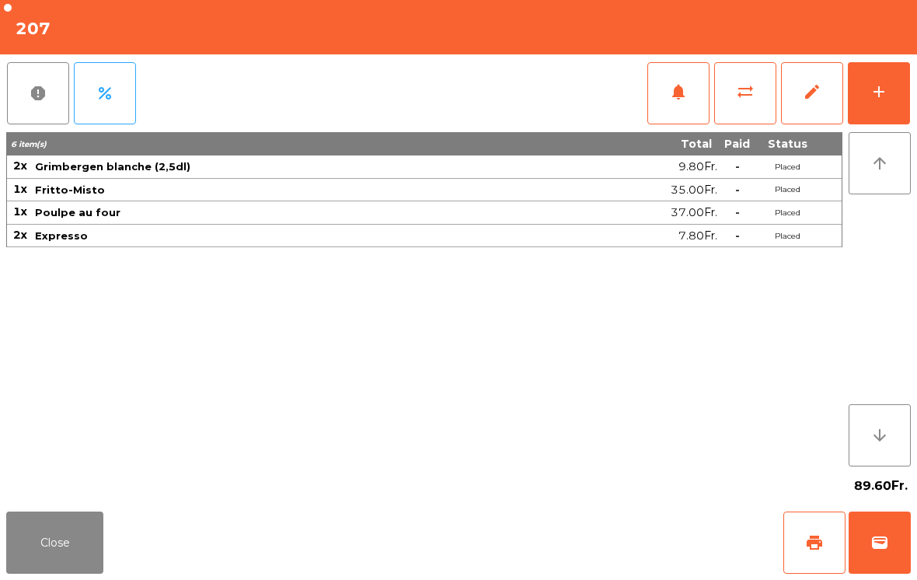
click at [48, 517] on button "Close" at bounding box center [54, 542] width 97 height 62
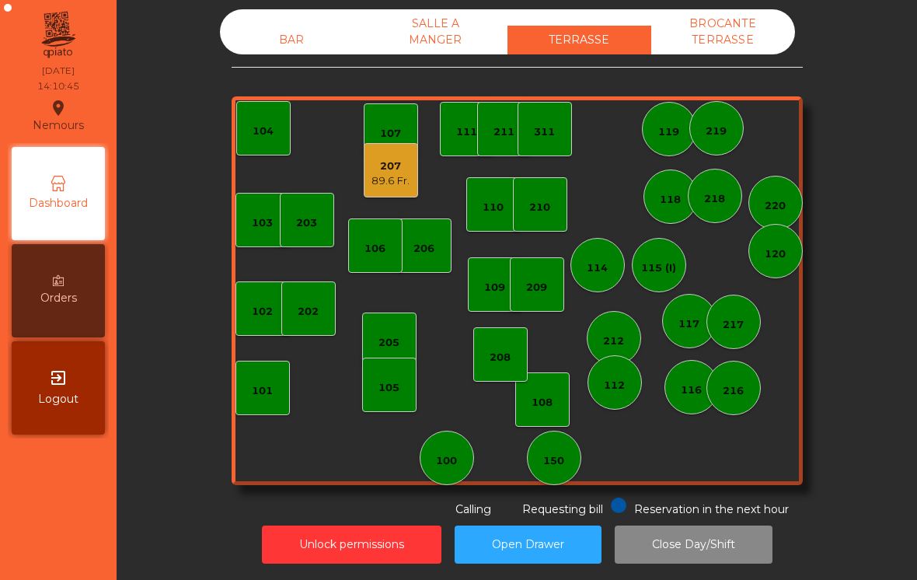
click at [235, 50] on div "BAR" at bounding box center [292, 40] width 144 height 29
